Goal: Find specific page/section: Find specific page/section

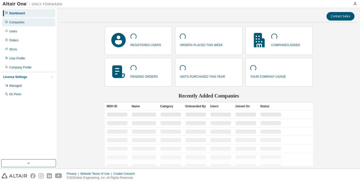
click at [26, 23] on div "Companies" at bounding box center [28, 22] width 53 height 8
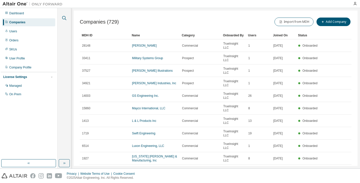
click at [63, 16] on icon "button" at bounding box center [64, 18] width 6 height 6
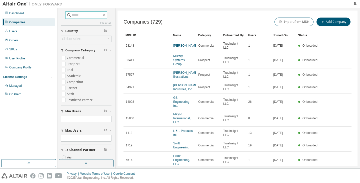
click at [73, 18] on span at bounding box center [86, 15] width 42 height 8
click at [73, 16] on input "text" at bounding box center [87, 15] width 30 height 5
type input "**********"
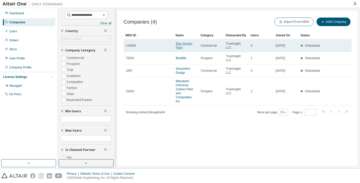
click at [180, 46] on link "Blue Stream Fiber" at bounding box center [184, 46] width 17 height 8
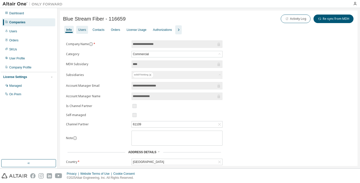
click at [83, 28] on div "Users" at bounding box center [82, 30] width 8 height 4
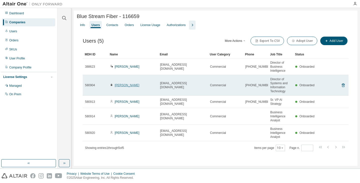
drag, startPoint x: 140, startPoint y: 85, endPoint x: 115, endPoint y: 87, distance: 25.3
click at [115, 87] on div "[PERSON_NAME]" at bounding box center [133, 85] width 46 height 4
copy link "[PERSON_NAME]"
